Goal: Transaction & Acquisition: Purchase product/service

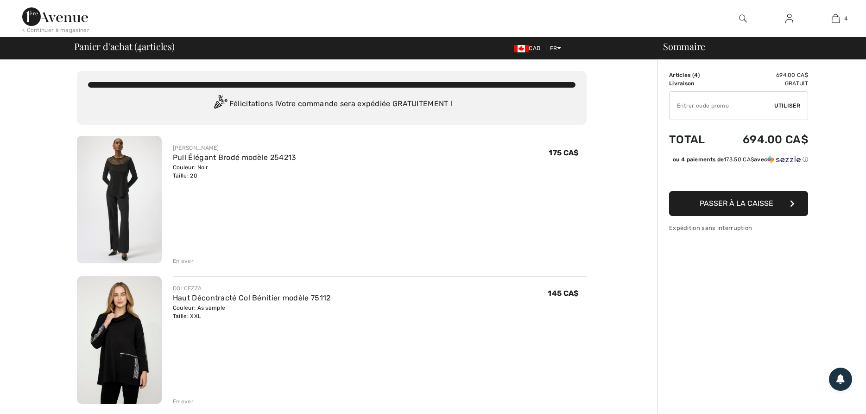
click at [127, 206] on img at bounding box center [119, 199] width 85 height 127
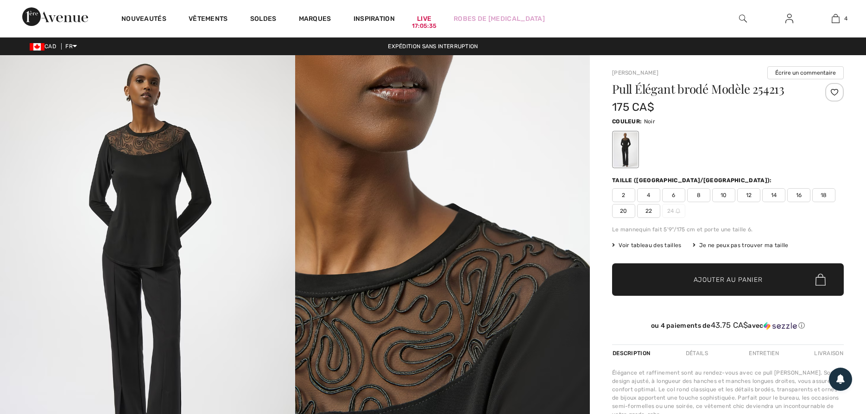
checkbox input "true"
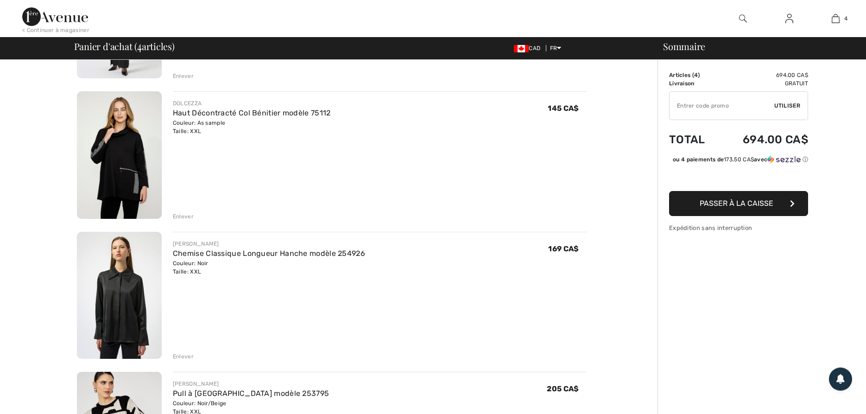
scroll to position [189, 0]
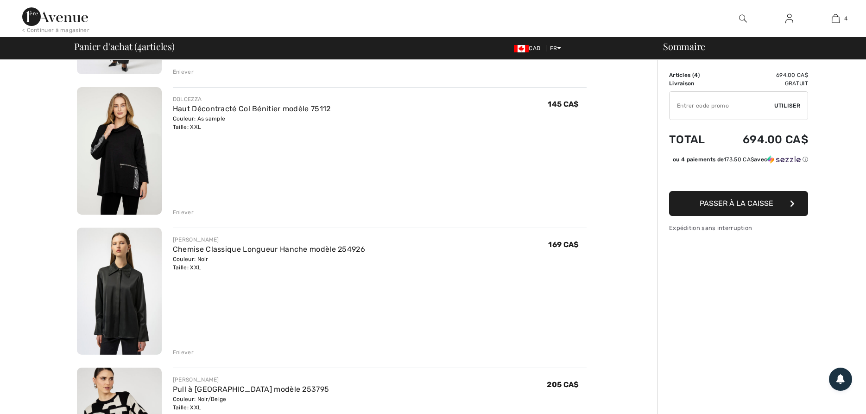
checkbox input "true"
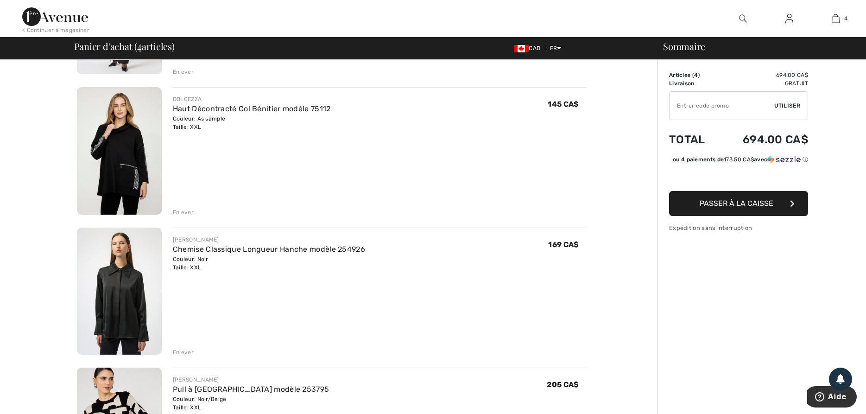
click at [138, 313] on img at bounding box center [119, 291] width 85 height 127
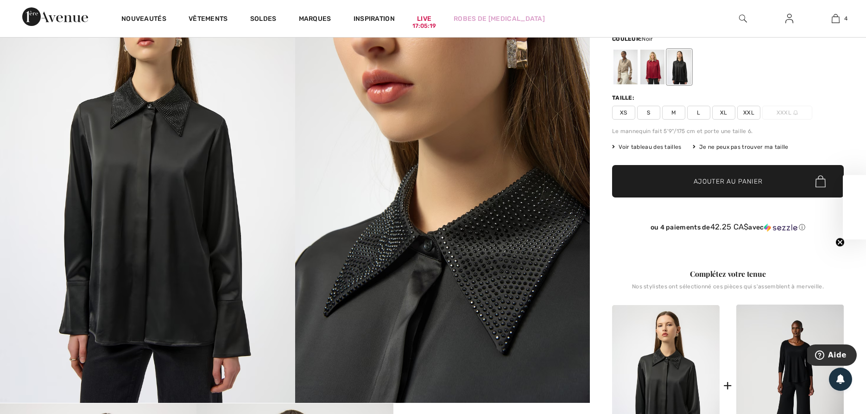
checkbox input "true"
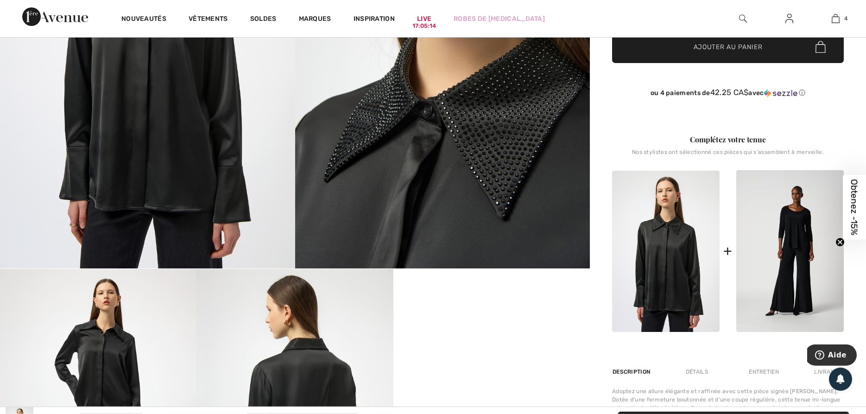
scroll to position [142, 0]
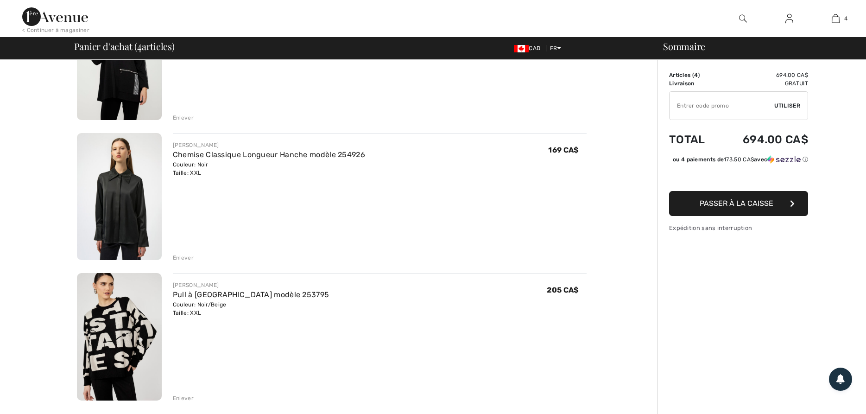
click at [106, 343] on img at bounding box center [119, 336] width 85 height 127
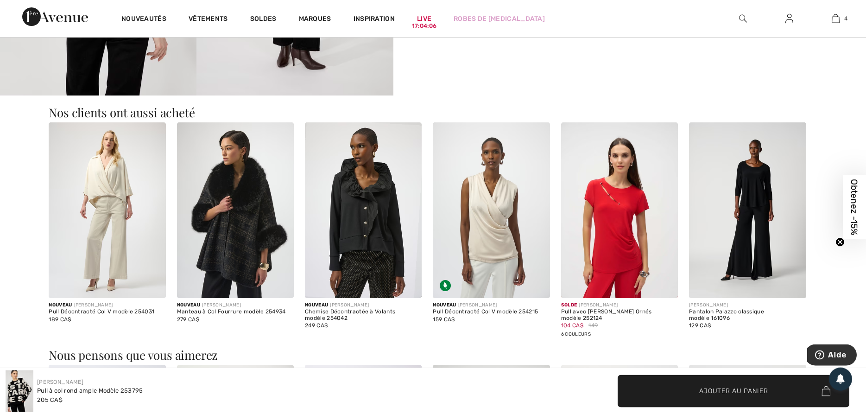
scroll to position [709, 0]
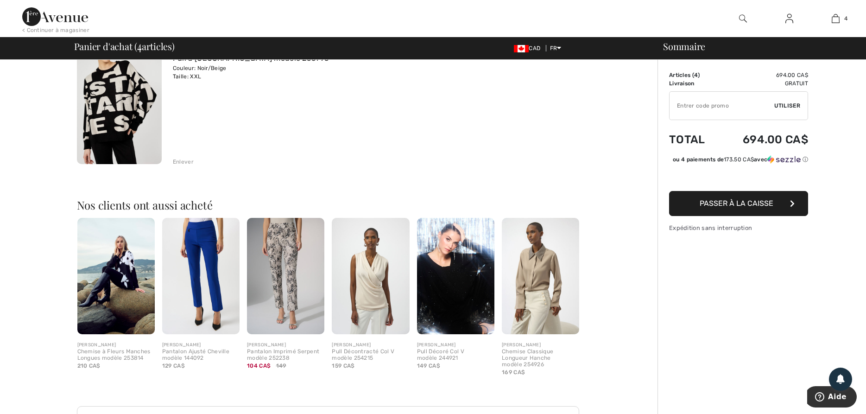
click at [111, 278] on img at bounding box center [115, 276] width 77 height 116
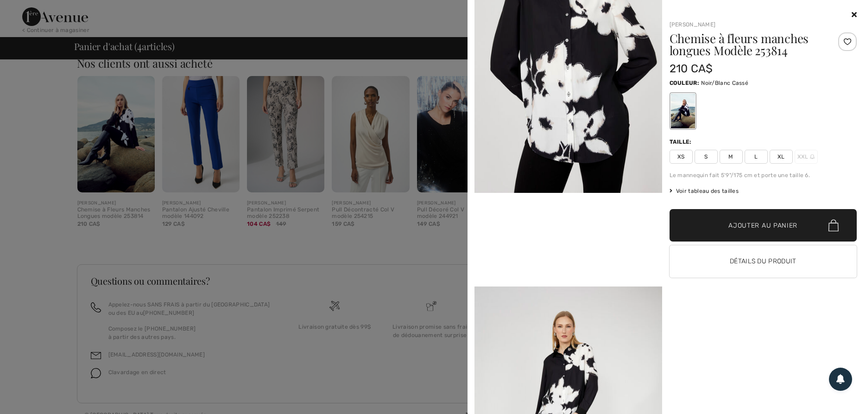
scroll to position [476, 0]
